Goal: Transaction & Acquisition: Purchase product/service

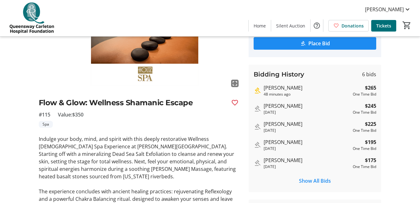
scroll to position [108, 0]
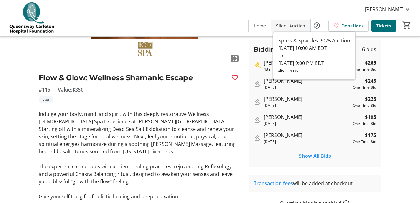
click at [283, 26] on span "Silent Auction" at bounding box center [290, 26] width 29 height 7
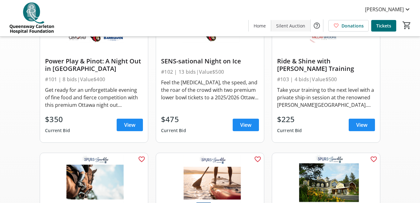
scroll to position [806, 0]
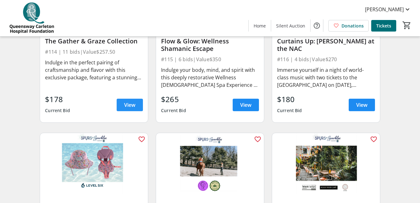
click at [124, 109] on span "View" at bounding box center [129, 105] width 11 height 8
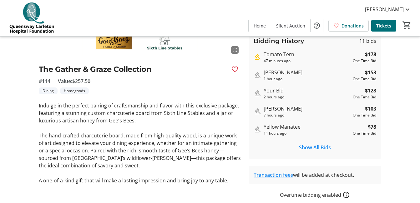
scroll to position [136, 0]
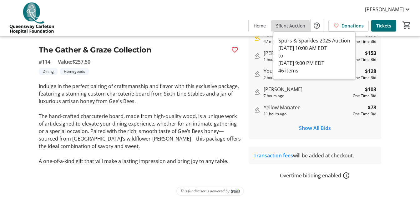
click at [281, 28] on span "Silent Auction" at bounding box center [290, 26] width 29 height 7
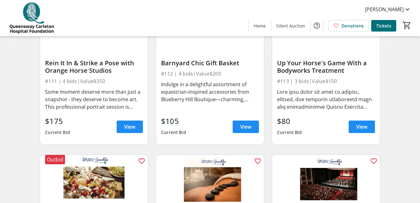
scroll to position [585, 0]
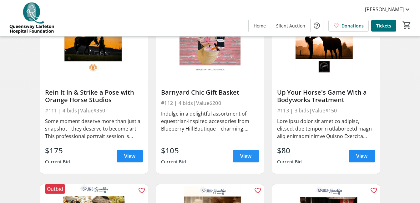
click at [237, 160] on span at bounding box center [246, 156] width 26 height 15
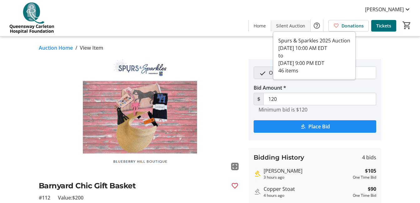
click at [292, 24] on span "Silent Auction" at bounding box center [290, 26] width 29 height 7
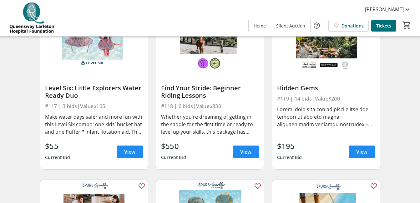
scroll to position [950, 0]
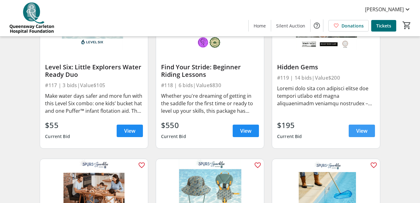
click at [357, 132] on span "View" at bounding box center [361, 131] width 11 height 8
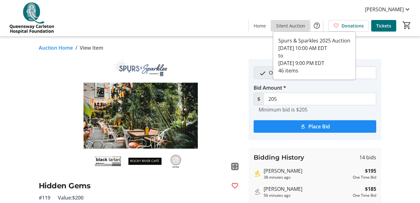
click at [285, 26] on span "Silent Auction" at bounding box center [290, 26] width 29 height 7
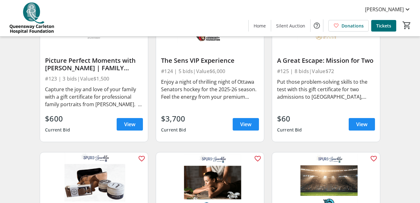
scroll to position [1308, 0]
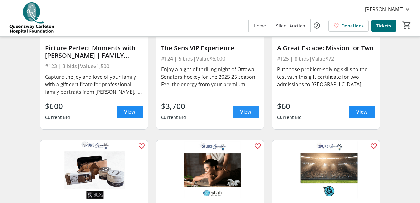
click at [245, 114] on span "View" at bounding box center [245, 112] width 11 height 8
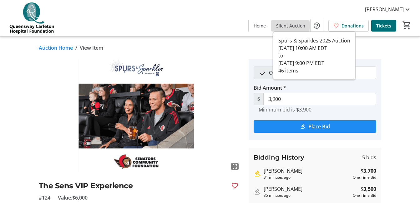
click at [288, 26] on span "Silent Auction" at bounding box center [290, 26] width 29 height 7
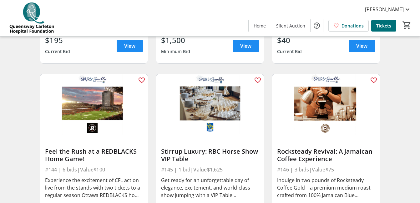
scroll to position [2437, 0]
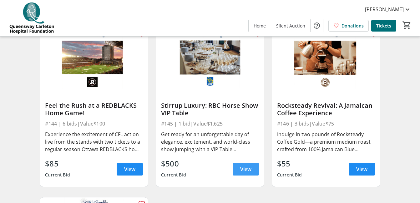
click at [243, 173] on span "View" at bounding box center [245, 170] width 11 height 8
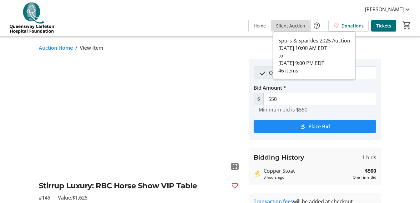
click at [284, 26] on span "Silent Auction" at bounding box center [290, 26] width 29 height 7
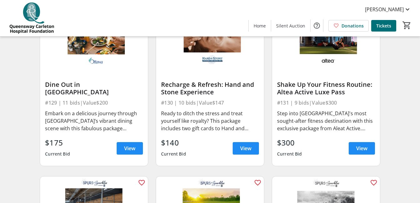
scroll to position [1581, 0]
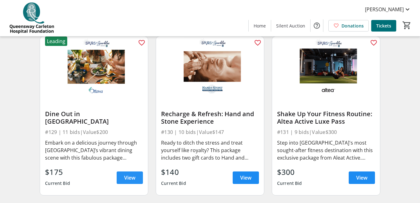
click at [126, 182] on span "View" at bounding box center [129, 178] width 11 height 8
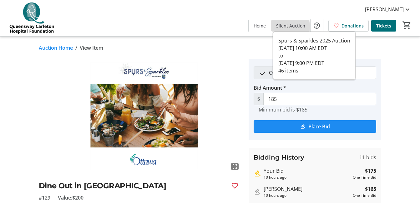
click at [286, 27] on span "Silent Auction" at bounding box center [290, 26] width 29 height 7
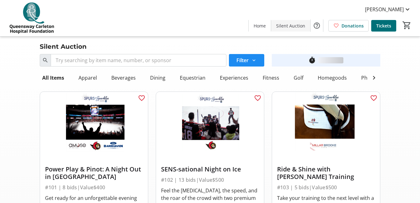
scroll to position [1581, 0]
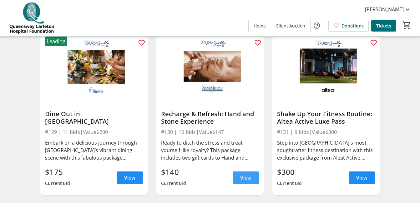
click at [242, 182] on span "View" at bounding box center [245, 178] width 11 height 8
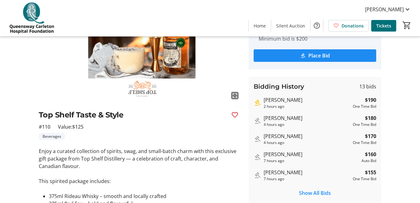
scroll to position [117, 0]
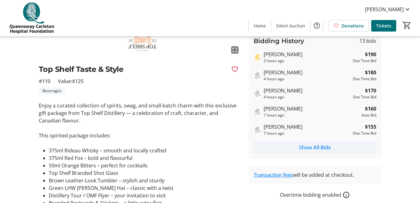
click at [308, 147] on span "Show All Bids" at bounding box center [315, 148] width 32 height 8
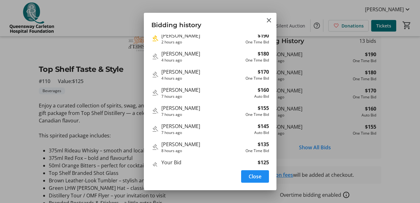
scroll to position [0, 0]
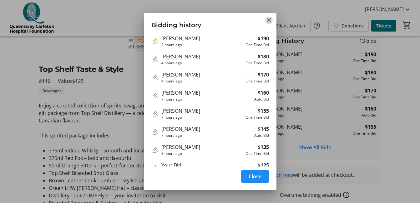
click at [269, 22] on mat-icon "Close" at bounding box center [269, 21] width 8 height 8
